Goal: Navigation & Orientation: Find specific page/section

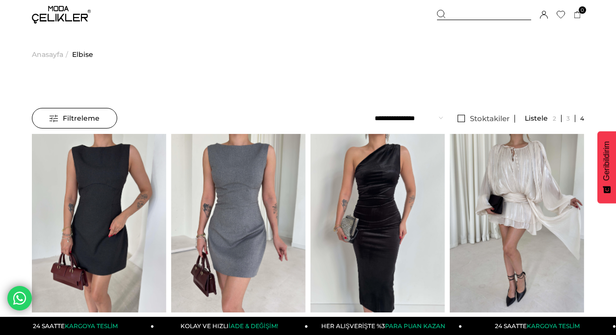
scroll to position [50, 0]
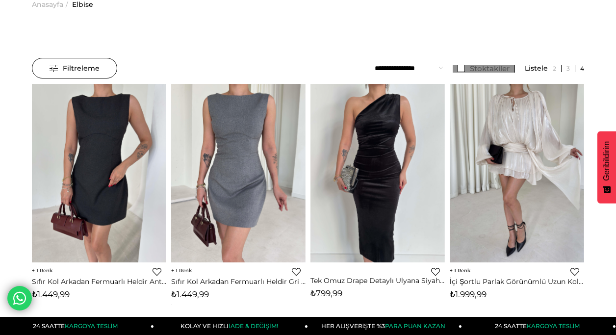
click at [458, 67] on link "Stoktakiler" at bounding box center [484, 69] width 62 height 8
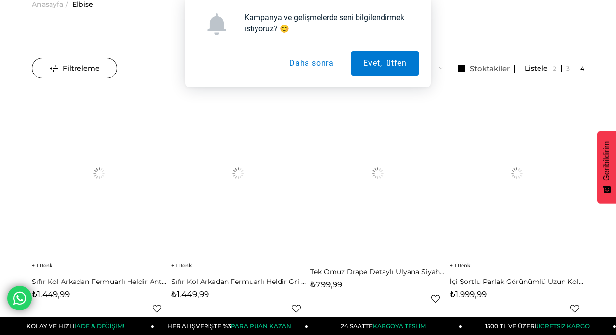
click at [317, 62] on button "Daha sonra" at bounding box center [311, 63] width 69 height 25
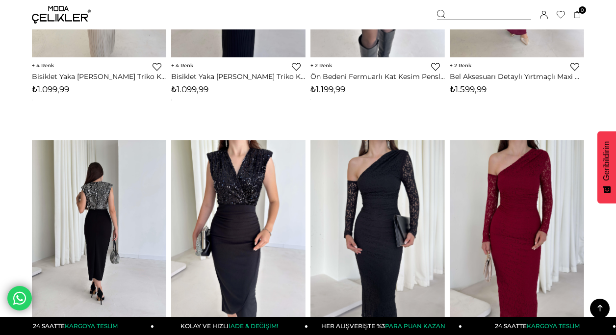
scroll to position [5156, 0]
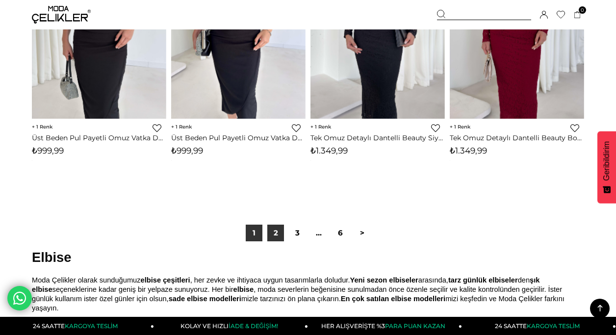
click at [275, 241] on link "2" at bounding box center [275, 233] width 17 height 17
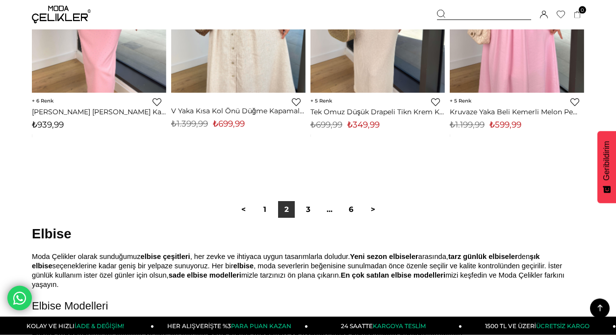
scroll to position [5307, 0]
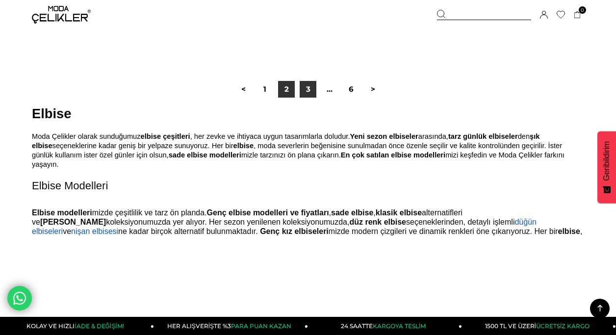
click at [302, 98] on link "3" at bounding box center [308, 89] width 17 height 17
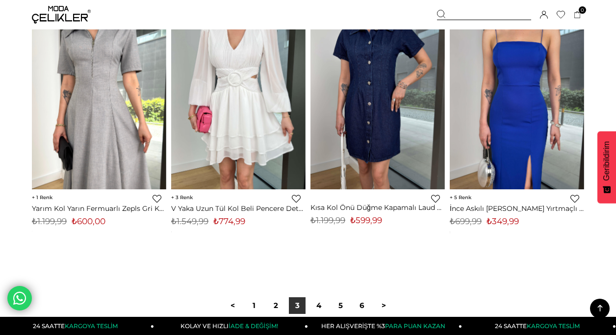
scroll to position [5357, 0]
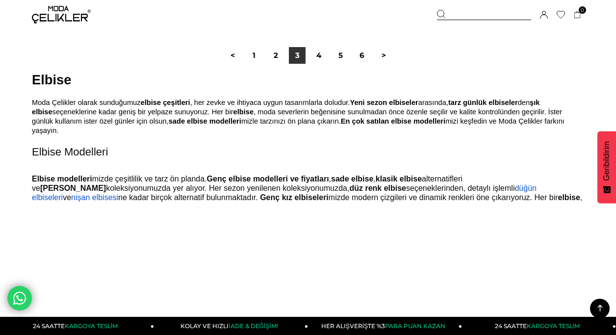
click at [307, 64] on div "< 1 2 3 4 5 6 >" at bounding box center [308, 55] width 173 height 17
click at [315, 64] on link "4" at bounding box center [319, 55] width 17 height 17
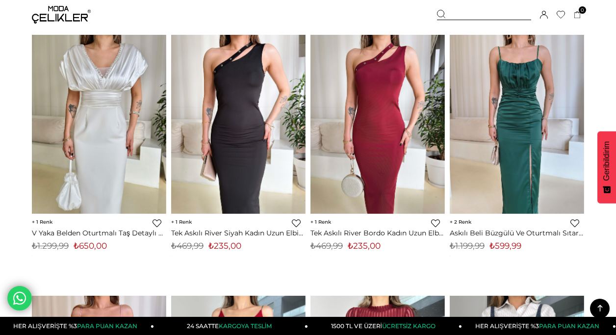
scroll to position [1952, 0]
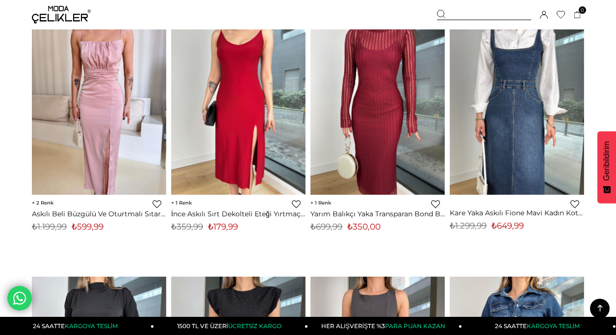
click at [598, 307] on icon at bounding box center [600, 308] width 12 height 12
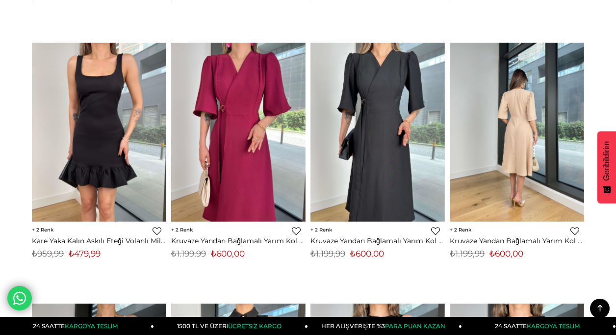
scroll to position [0, 0]
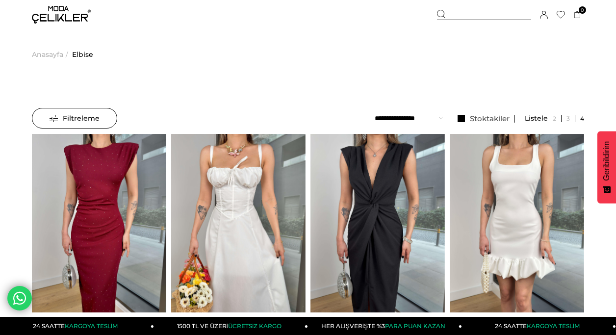
click at [41, 54] on span "Anasayfa" at bounding box center [47, 54] width 31 height 50
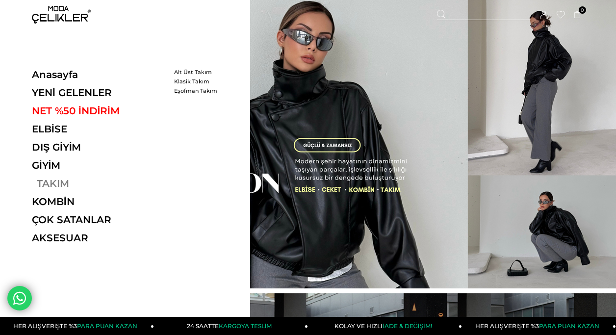
click at [52, 184] on link "TAKIM" at bounding box center [99, 184] width 135 height 12
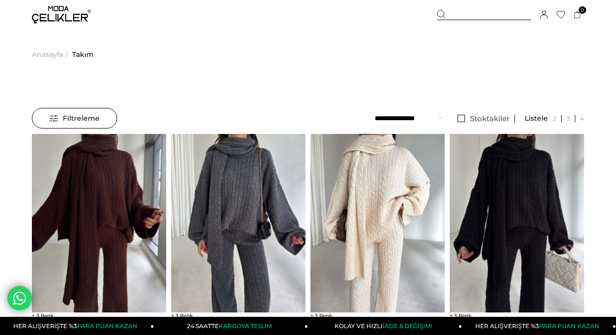
click at [457, 121] on link "Stoktakiler" at bounding box center [484, 119] width 62 height 8
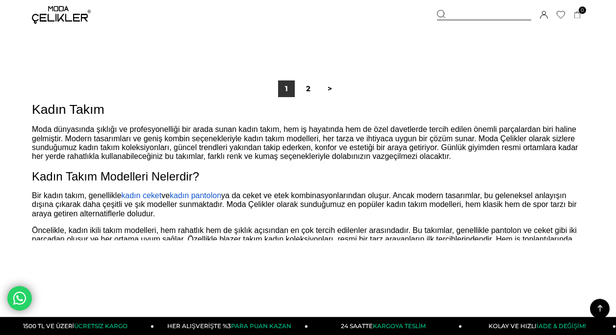
scroll to position [5307, 0]
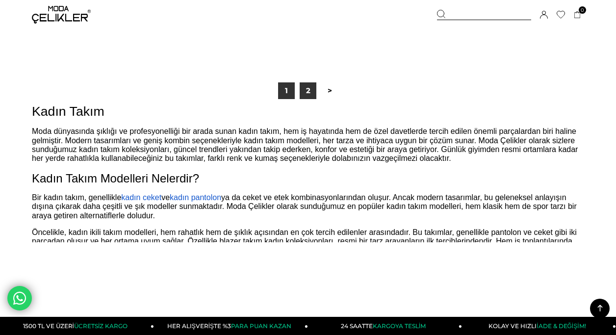
click at [313, 99] on link "2" at bounding box center [308, 90] width 17 height 17
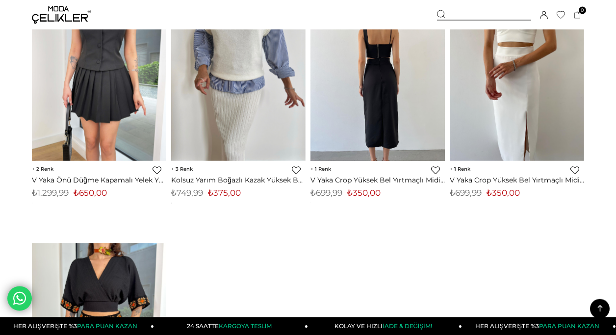
scroll to position [551, 0]
